Goal: Task Accomplishment & Management: Use online tool/utility

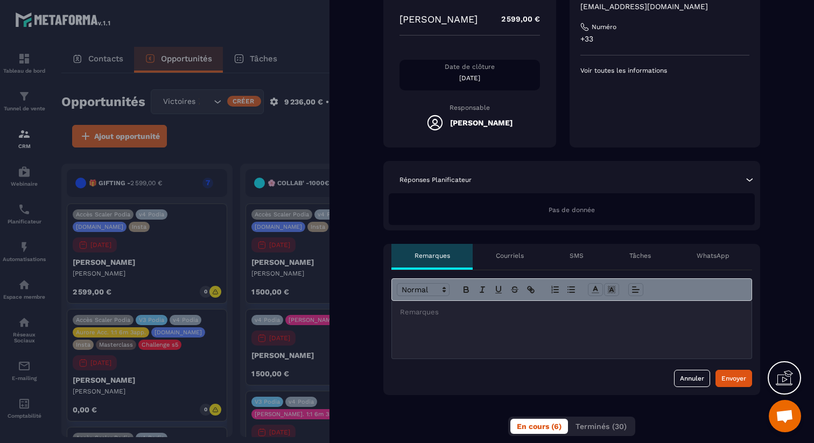
scroll to position [171, 0]
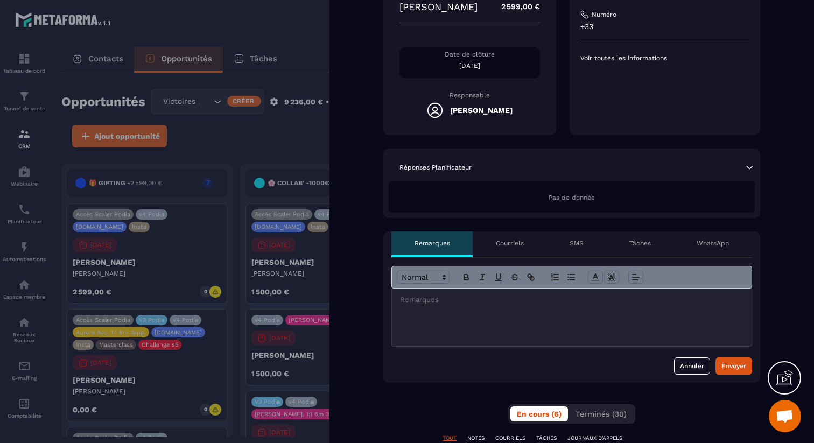
click at [212, 157] on div at bounding box center [407, 221] width 814 height 443
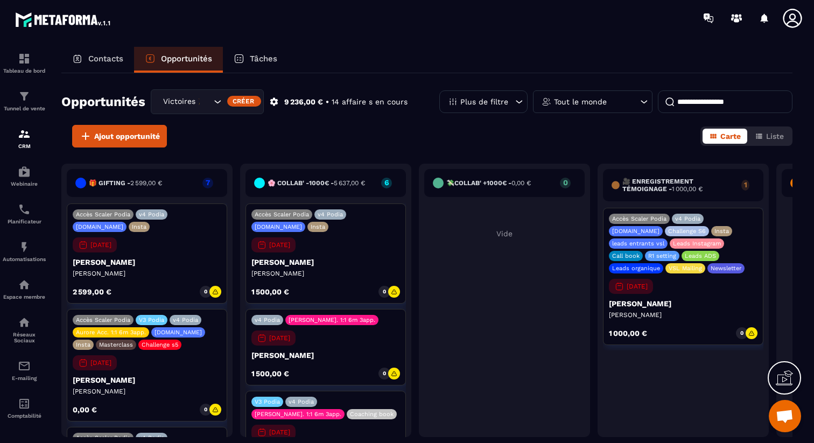
click at [212, 104] on icon "Search for option" at bounding box center [217, 101] width 11 height 11
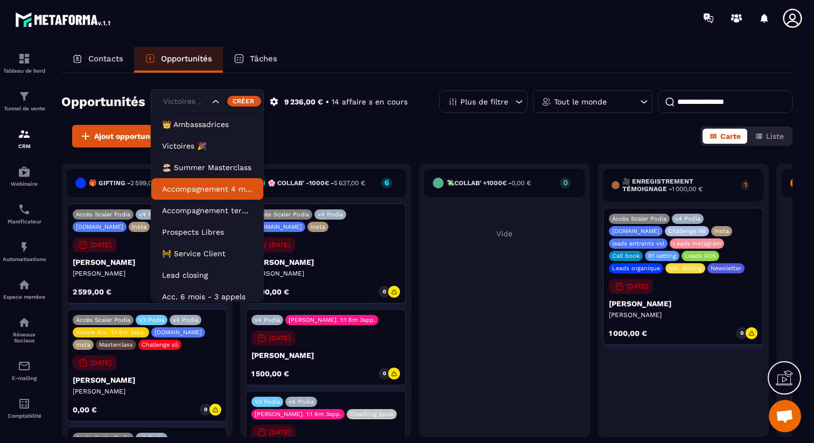
click at [224, 192] on p "Accompagnement 4 mois" at bounding box center [207, 189] width 90 height 11
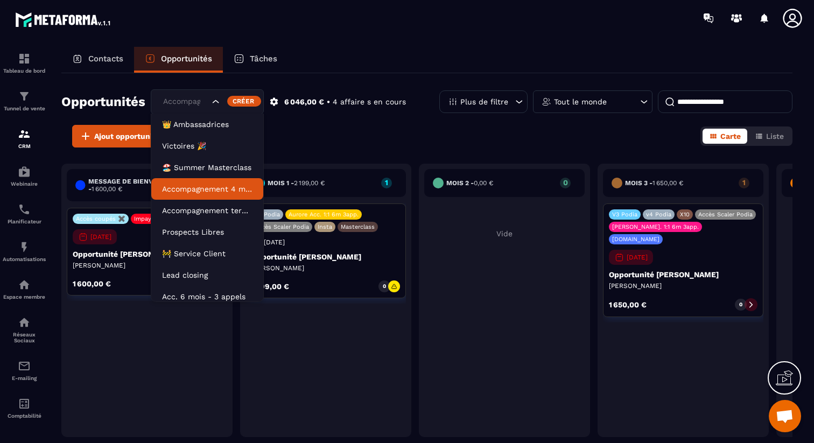
click at [210, 103] on div "Accompagnement 4 mois" at bounding box center [184, 102] width 51 height 12
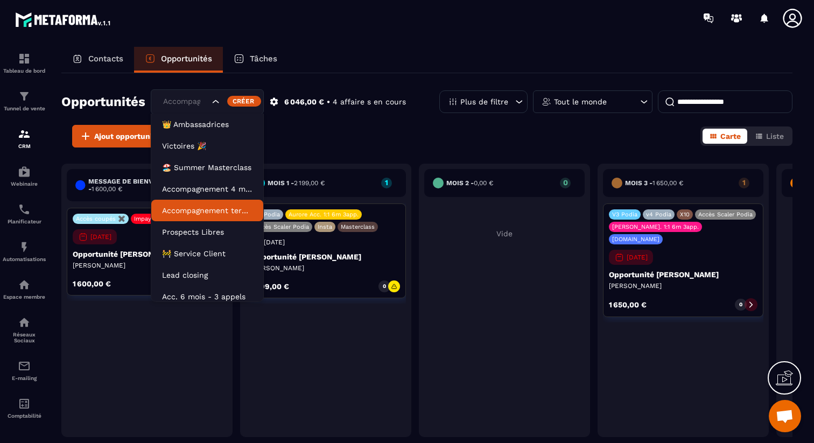
click at [215, 216] on li "Accompagnement terminé" at bounding box center [207, 211] width 112 height 22
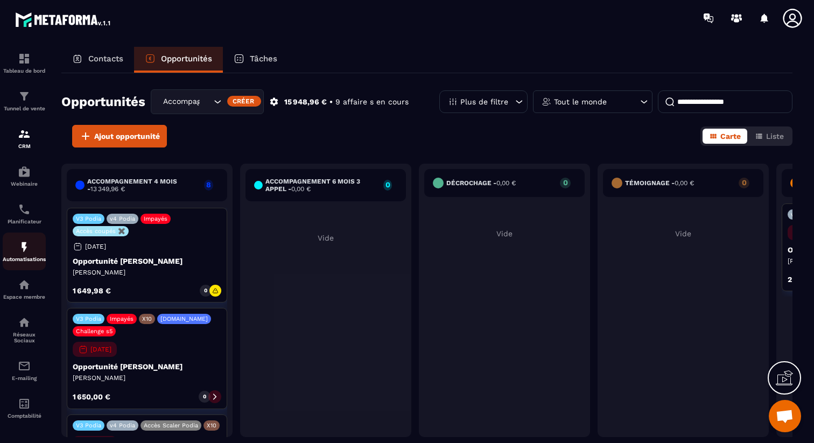
click at [32, 266] on link "Automatisations" at bounding box center [24, 252] width 43 height 38
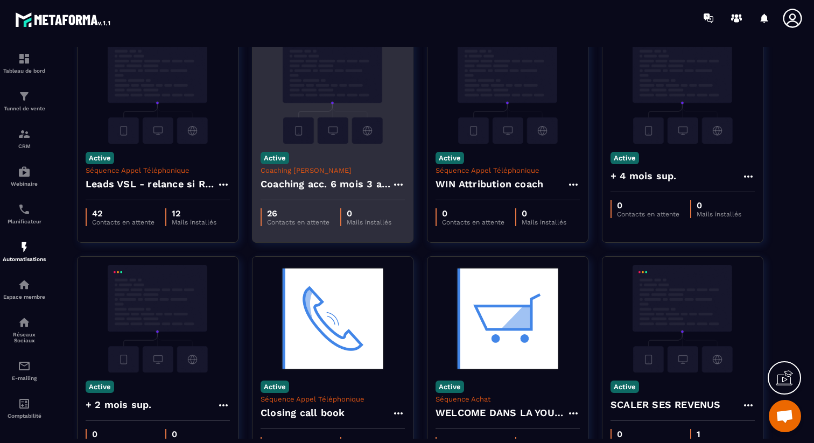
scroll to position [61, 0]
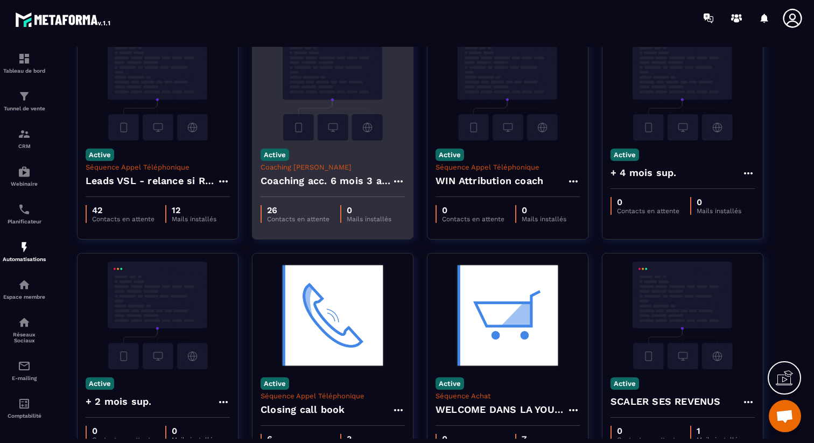
click at [346, 179] on h4 "Coaching acc. 6 mois 3 appels" at bounding box center [326, 180] width 131 height 15
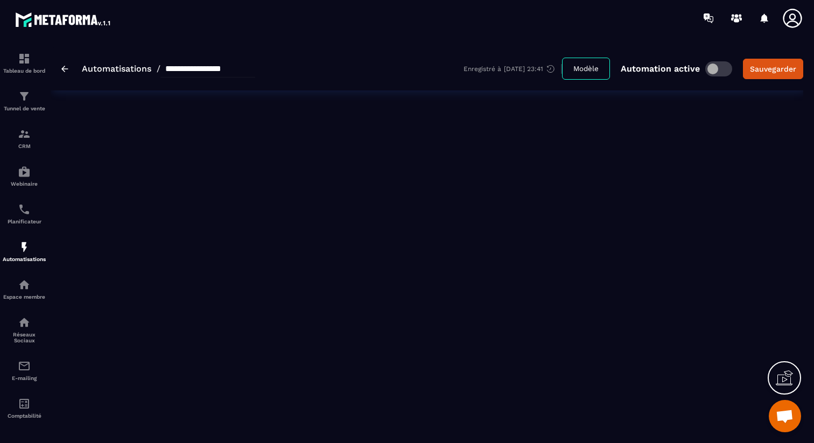
type input "**********"
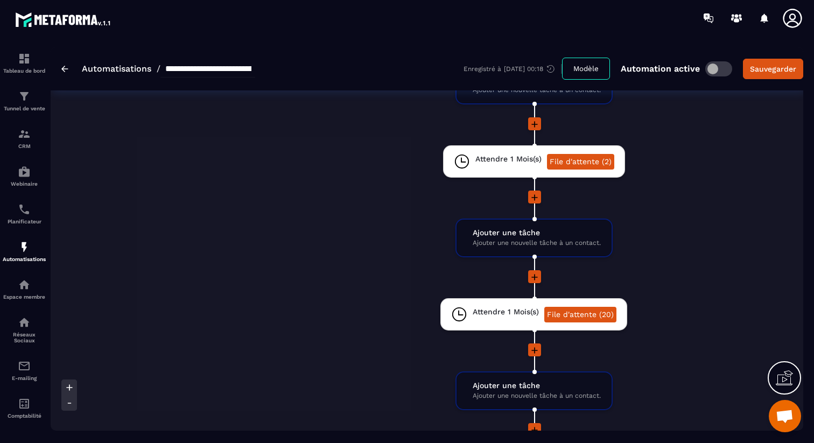
scroll to position [205, 0]
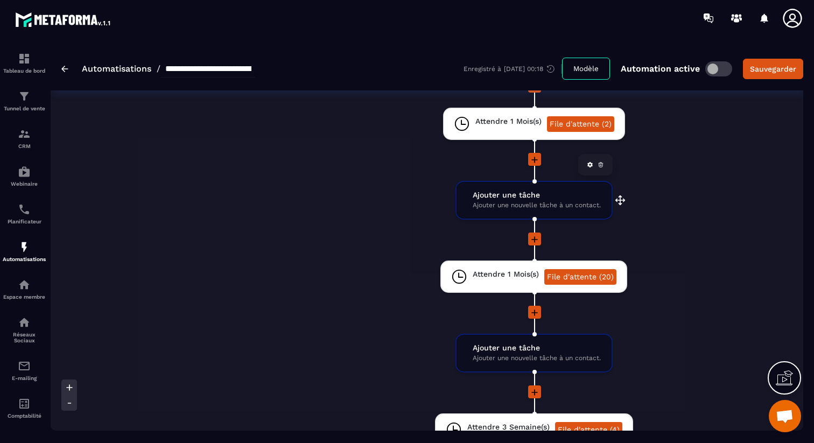
click at [501, 207] on span "Ajouter une nouvelle tâche à un contact." at bounding box center [537, 205] width 128 height 10
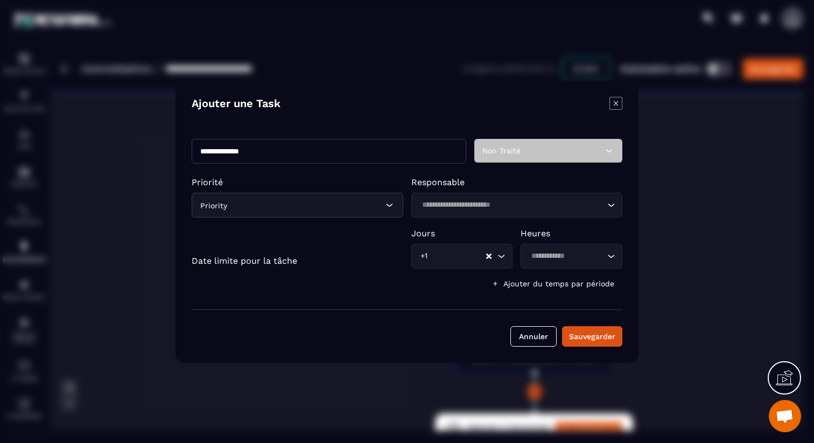
click at [619, 102] on icon "Modal window" at bounding box center [616, 103] width 13 height 13
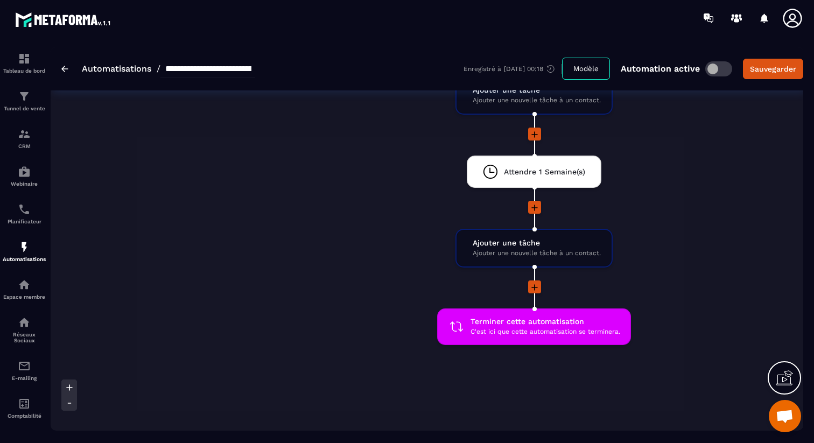
scroll to position [1294, 0]
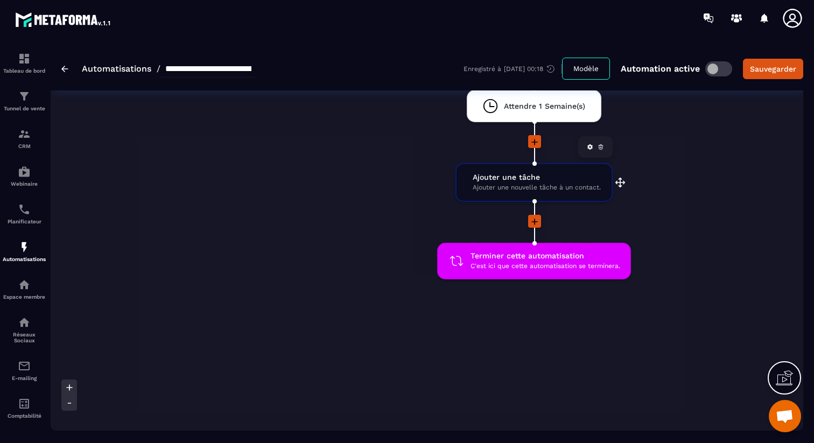
click at [520, 192] on span "Ajouter une nouvelle tâche à un contact." at bounding box center [537, 188] width 128 height 10
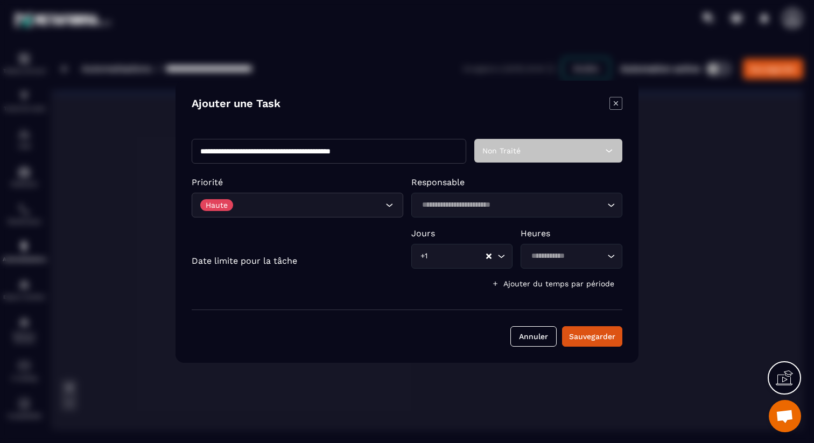
click at [616, 101] on icon "Modal window" at bounding box center [616, 103] width 13 height 13
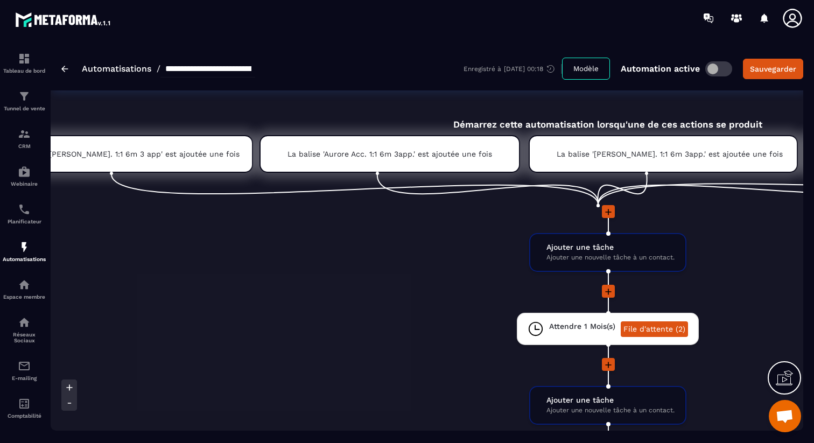
scroll to position [0, 221]
